Goal: Book appointment/travel/reservation

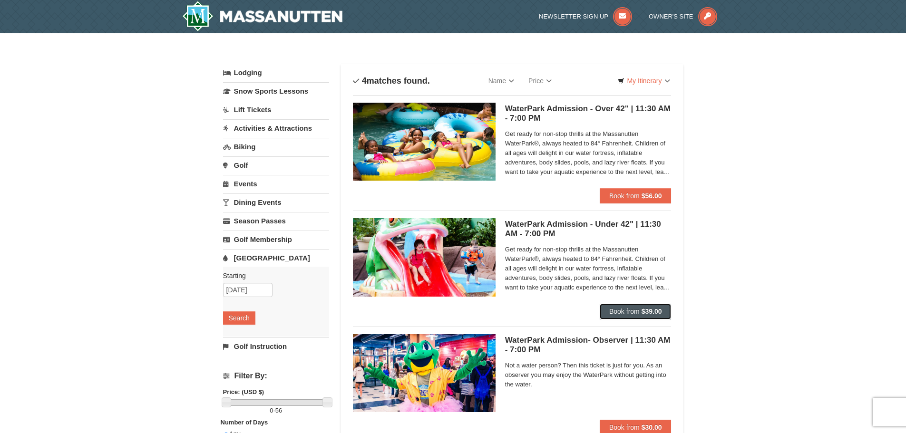
click at [649, 315] on strong "$39.00" at bounding box center [652, 312] width 20 height 8
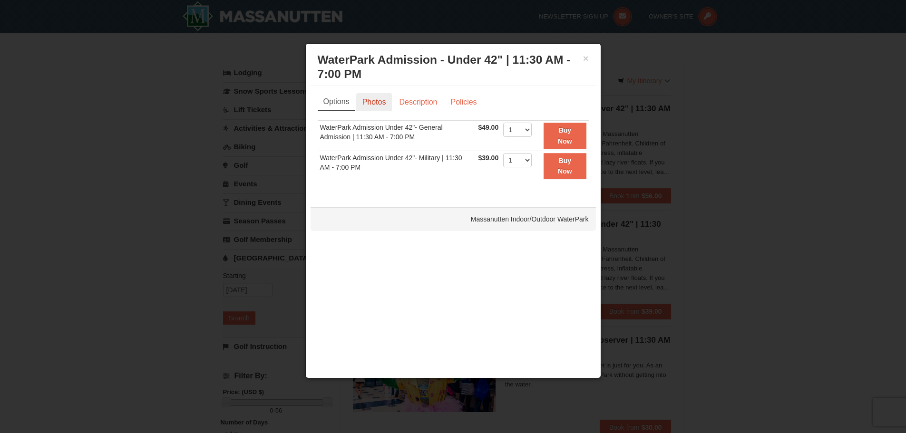
click at [362, 102] on link "Photos" at bounding box center [374, 102] width 36 height 18
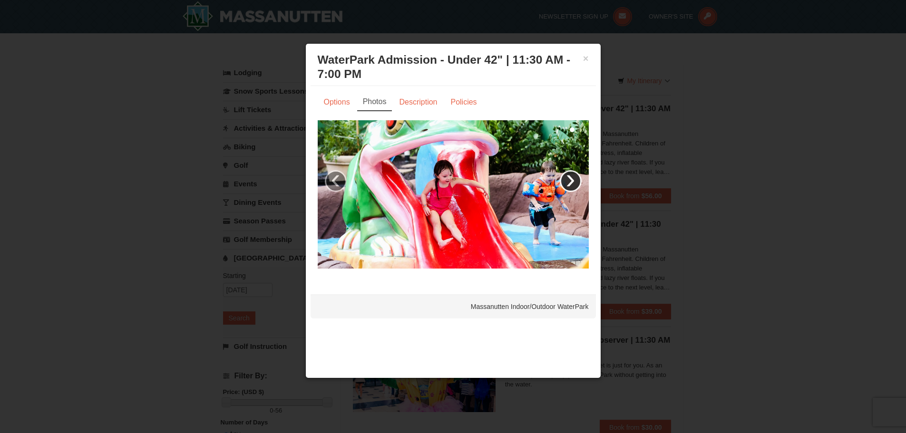
click at [568, 186] on link "›" at bounding box center [571, 181] width 22 height 22
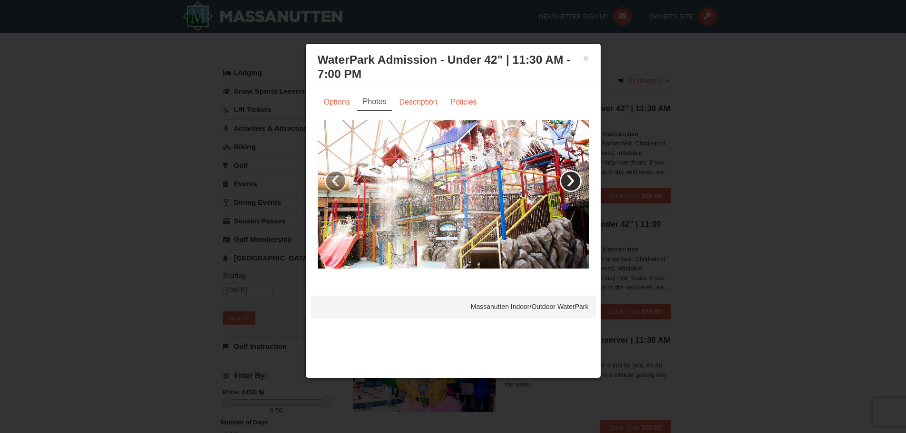
click at [568, 186] on link "›" at bounding box center [571, 181] width 22 height 22
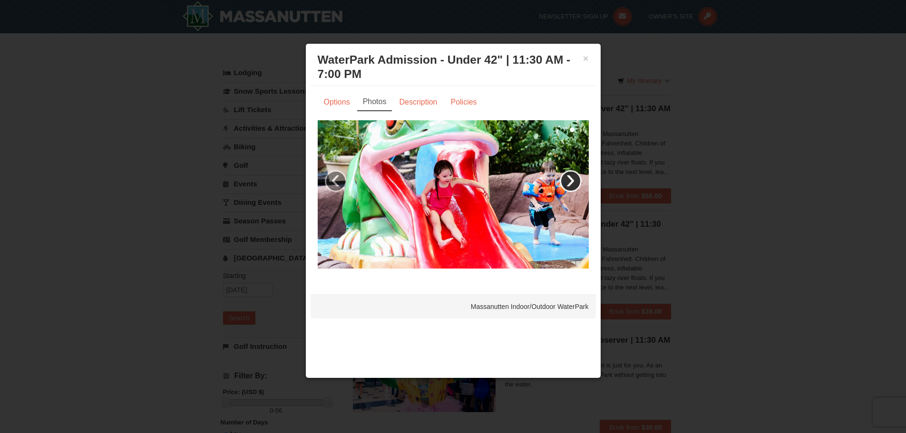
click at [567, 185] on link "›" at bounding box center [571, 181] width 22 height 22
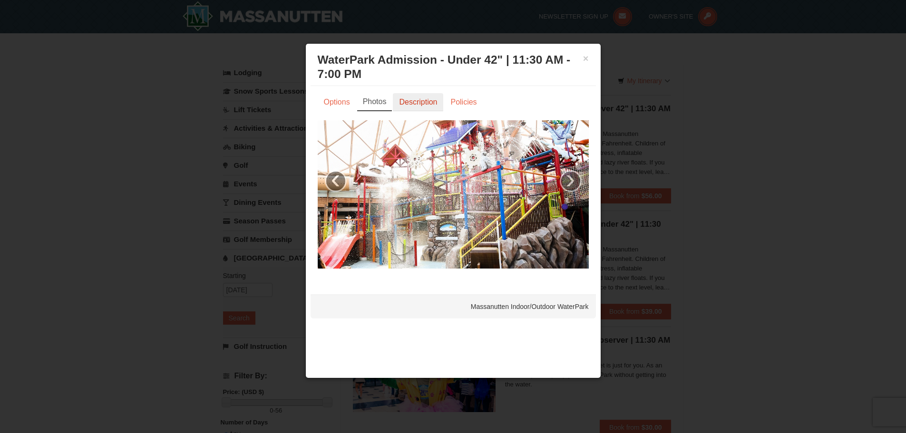
click at [420, 101] on link "Description" at bounding box center [418, 102] width 50 height 18
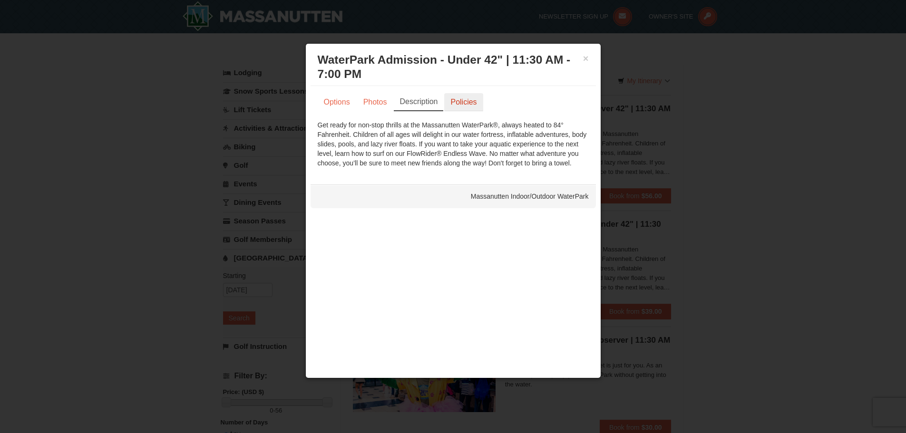
click at [455, 99] on link "Policies" at bounding box center [463, 102] width 39 height 18
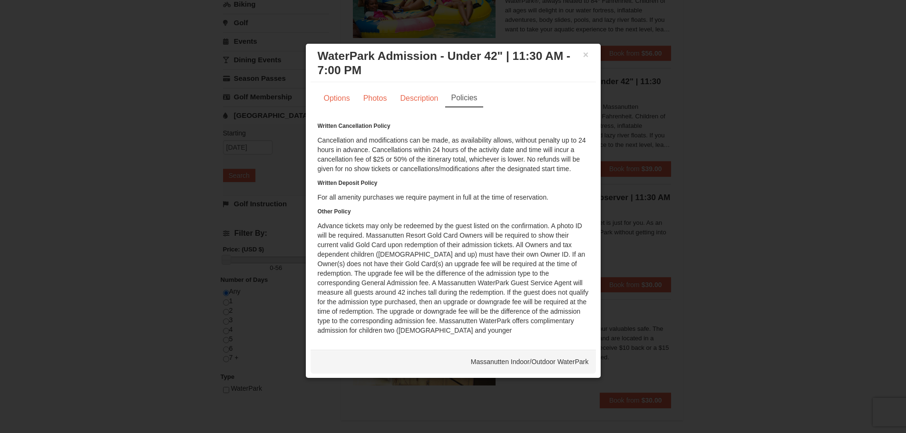
click at [752, 229] on div at bounding box center [453, 216] width 906 height 433
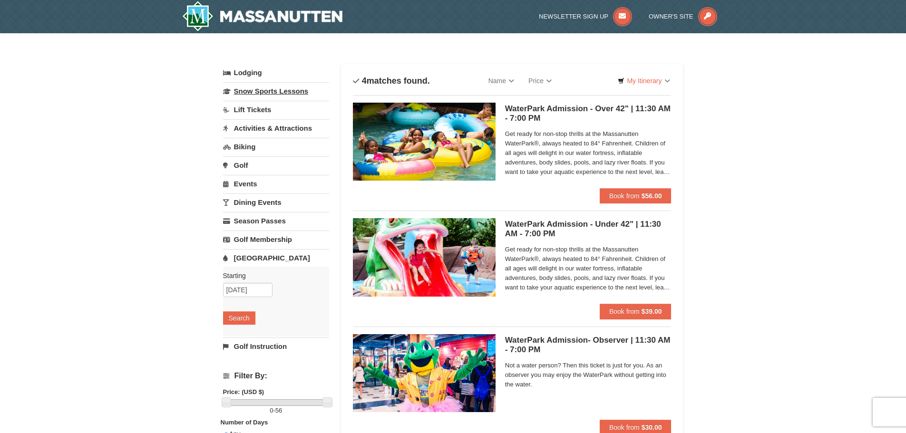
click at [278, 91] on link "Snow Sports Lessons" at bounding box center [276, 91] width 106 height 18
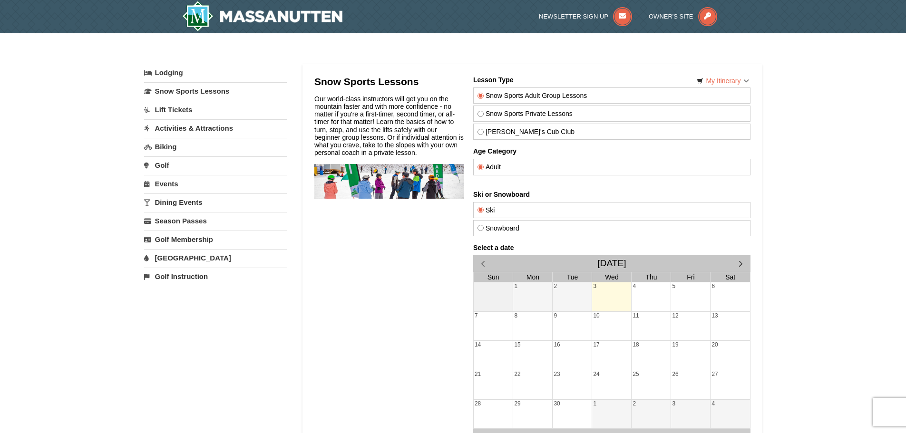
click at [185, 128] on link "Activities & Attractions" at bounding box center [215, 128] width 143 height 18
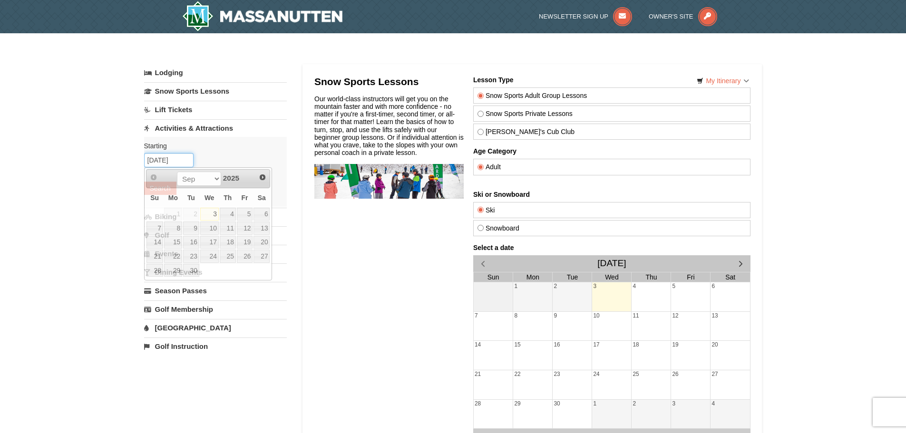
click at [178, 160] on input "09/03/2025" at bounding box center [168, 160] width 49 height 14
click at [261, 175] on span "Next" at bounding box center [263, 178] width 8 height 8
click at [245, 257] on link "26" at bounding box center [245, 256] width 16 height 13
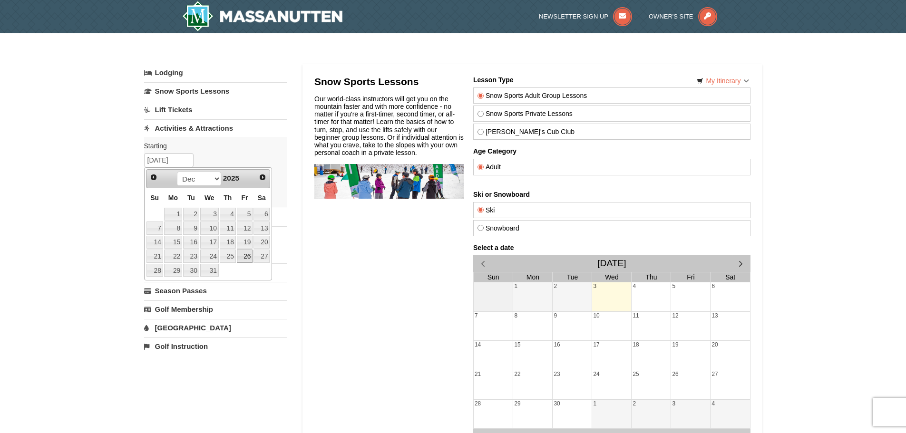
type input "[DATE]"
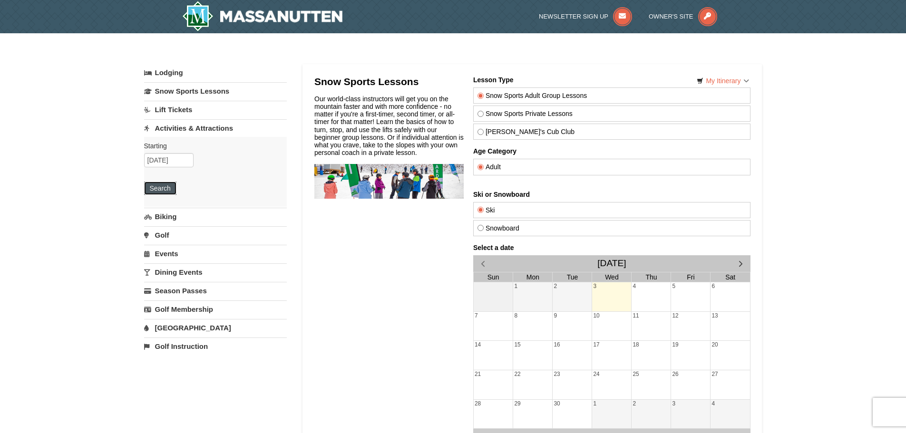
click at [162, 187] on button "Search" at bounding box center [160, 188] width 32 height 13
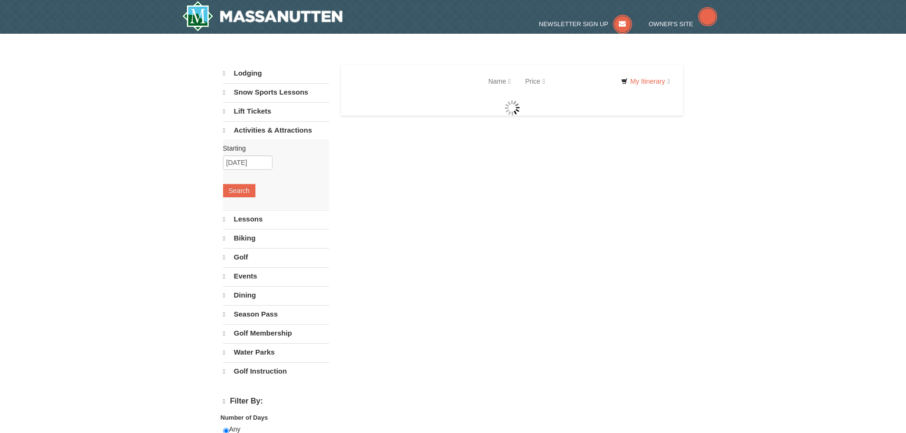
select select "9"
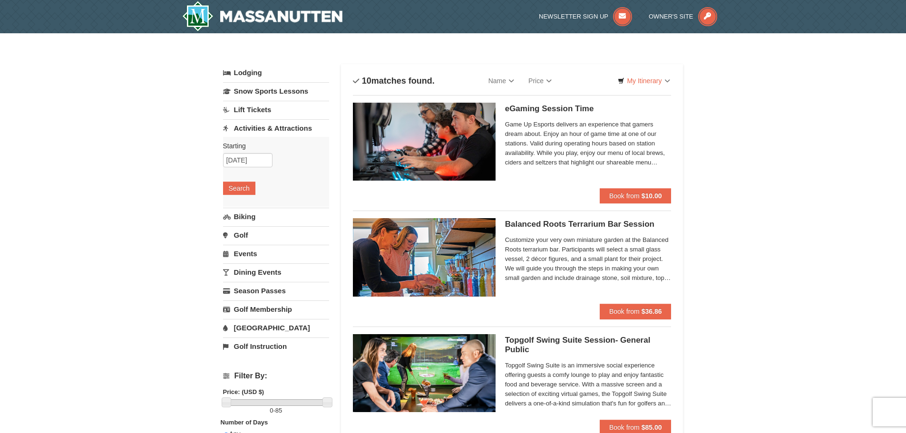
click at [255, 254] on link "Events" at bounding box center [276, 254] width 106 height 18
click at [246, 244] on button "Search" at bounding box center [239, 243] width 32 height 13
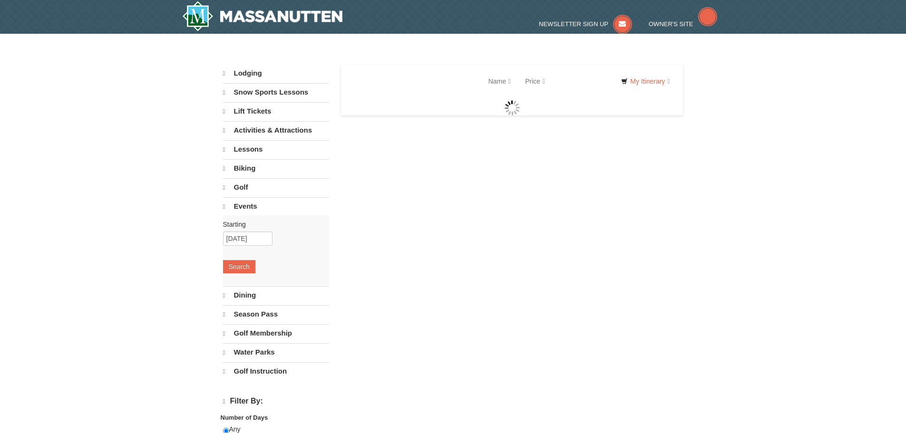
select select "9"
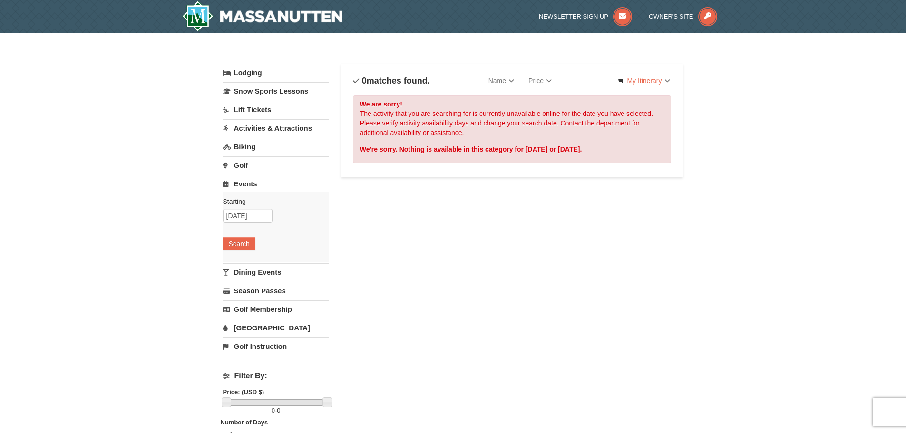
click at [250, 274] on link "Dining Events" at bounding box center [276, 273] width 106 height 18
click at [245, 264] on button "Search" at bounding box center [239, 262] width 32 height 13
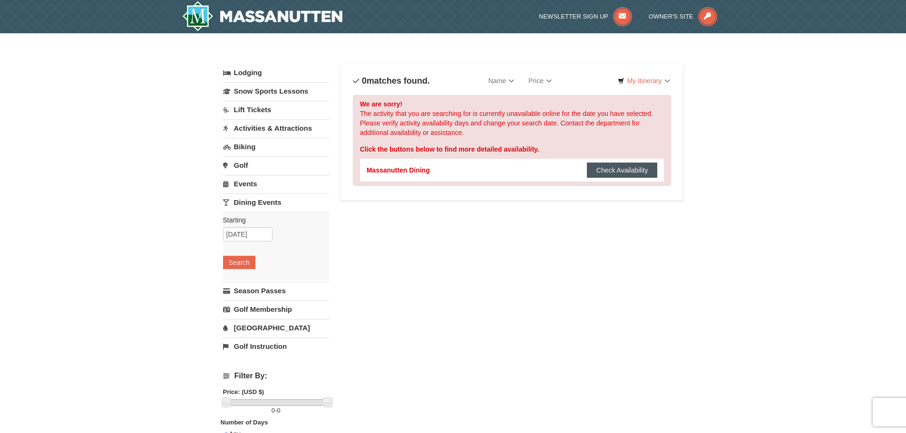
click at [607, 171] on button "Check Availability" at bounding box center [622, 170] width 71 height 15
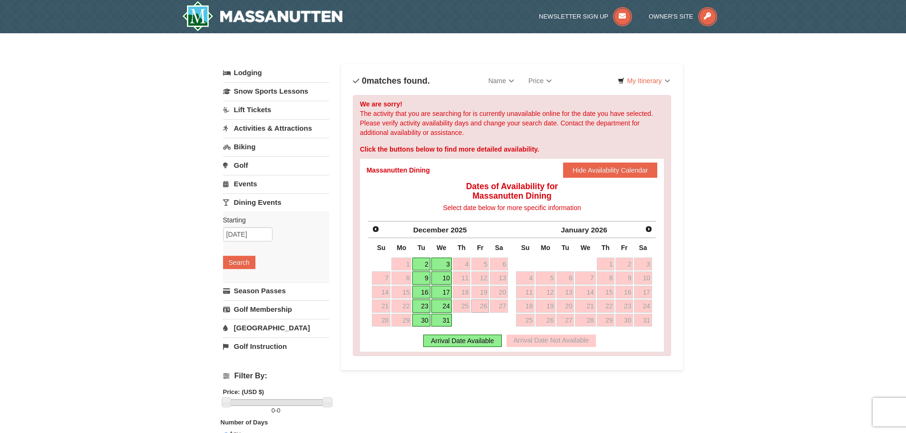
click at [251, 329] on link "[GEOGRAPHIC_DATA]" at bounding box center [276, 328] width 106 height 18
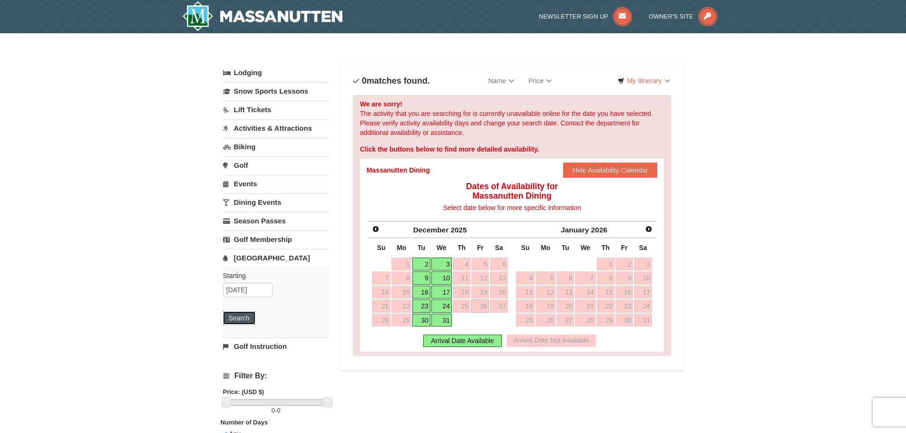
click at [246, 318] on button "Search" at bounding box center [239, 318] width 32 height 13
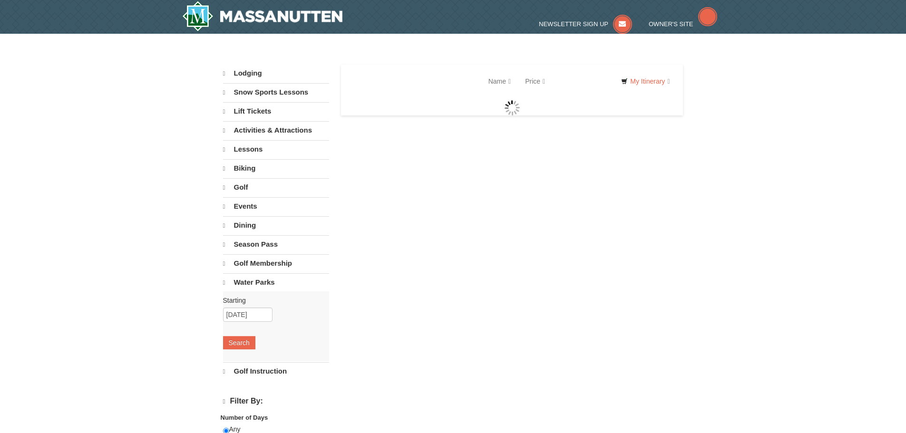
select select "9"
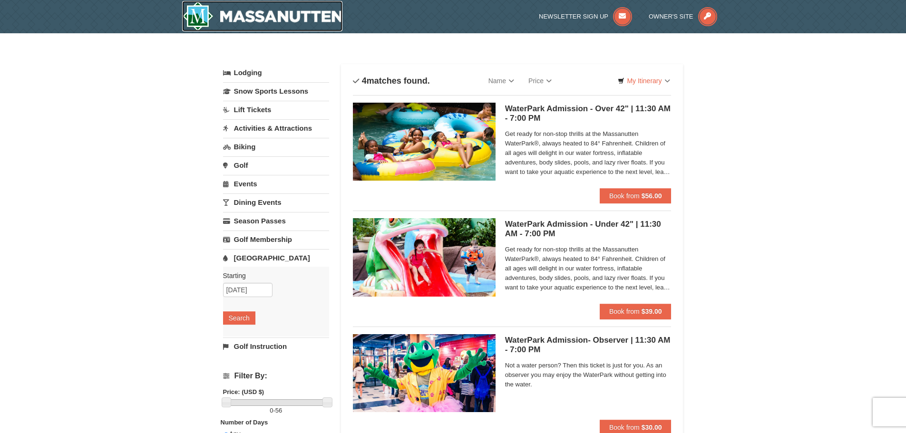
click at [259, 13] on img at bounding box center [262, 16] width 161 height 30
